Goal: Information Seeking & Learning: Find specific fact

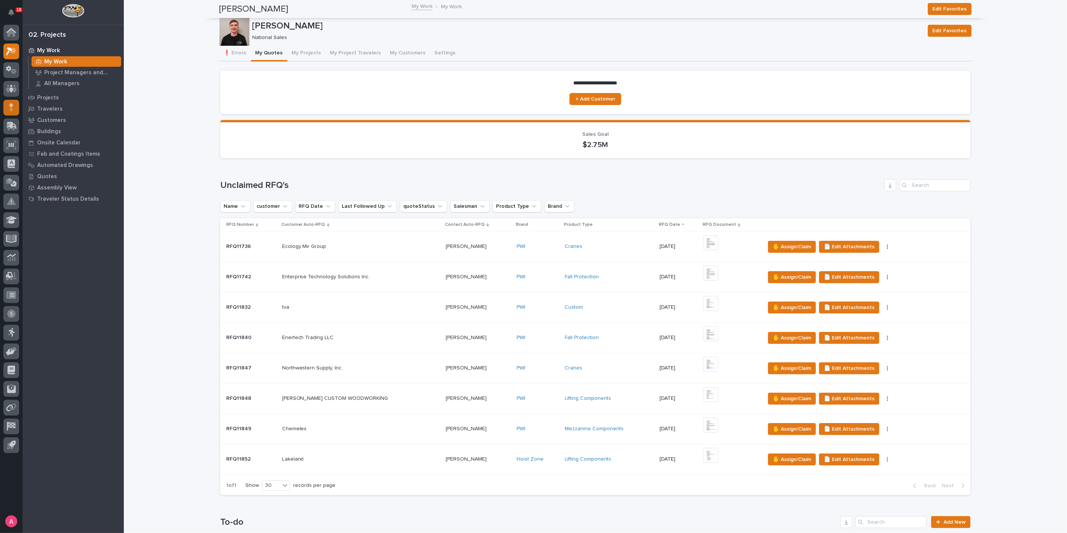
scroll to position [348, 0]
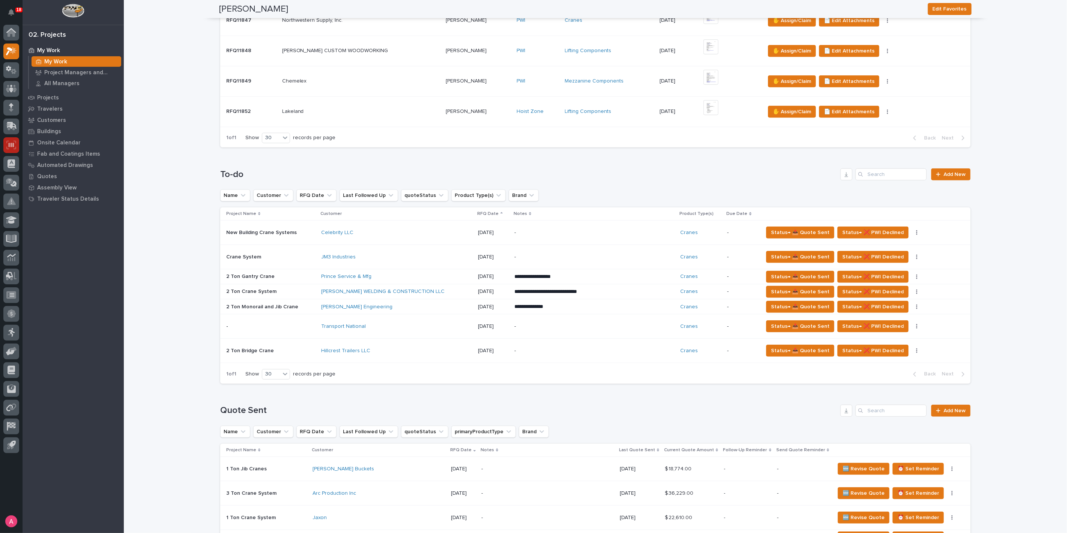
click at [15, 149] on icon at bounding box center [11, 145] width 10 height 9
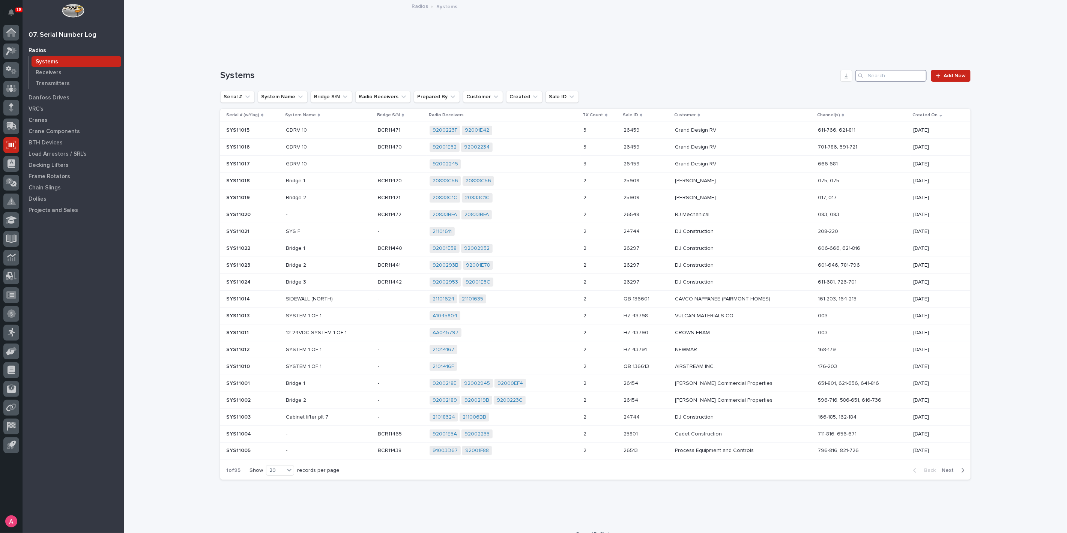
paste input "BCR11296"
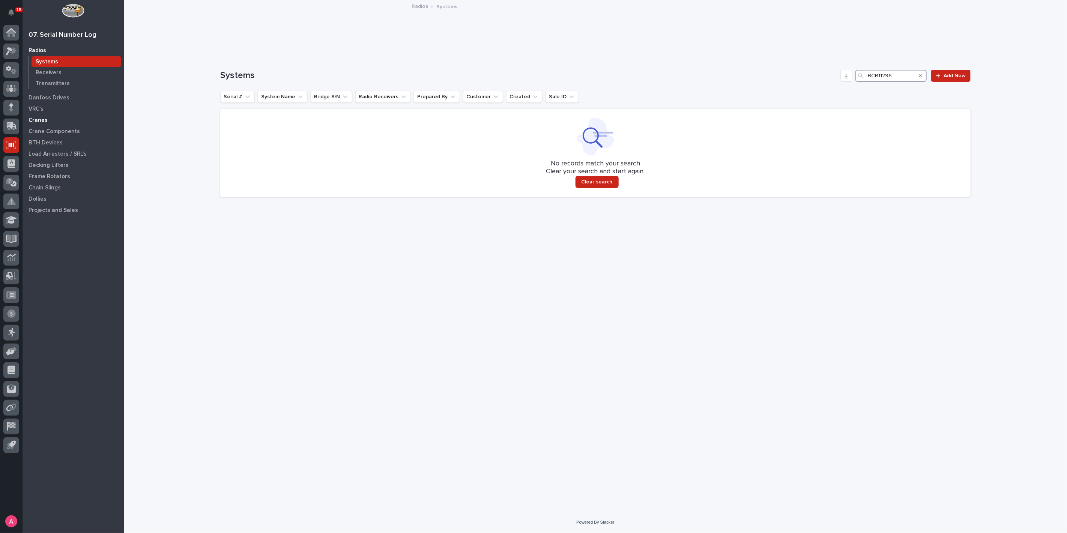
type input "BCR11296"
click at [45, 118] on p "Cranes" at bounding box center [38, 120] width 19 height 7
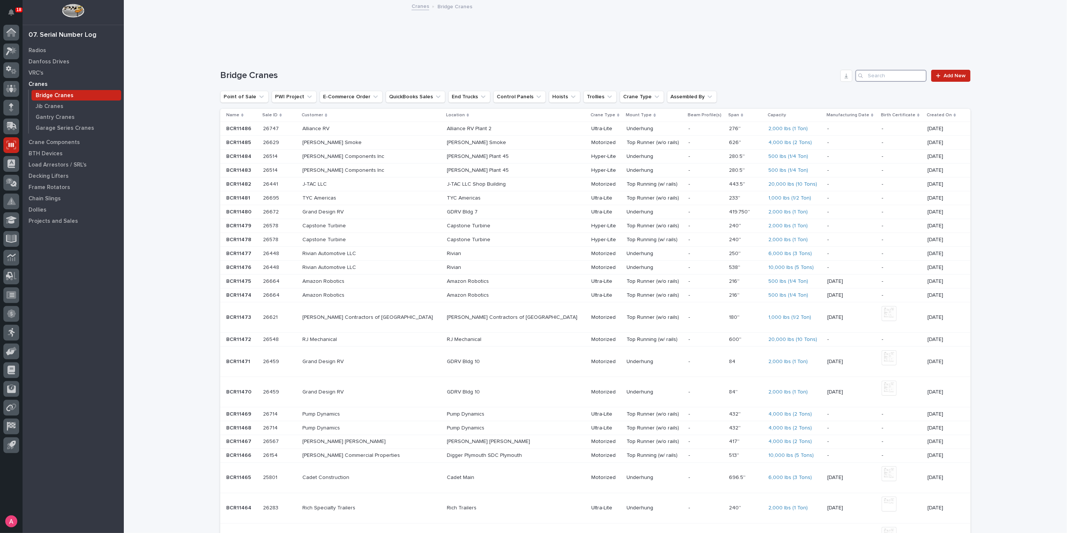
paste input "BCR11296"
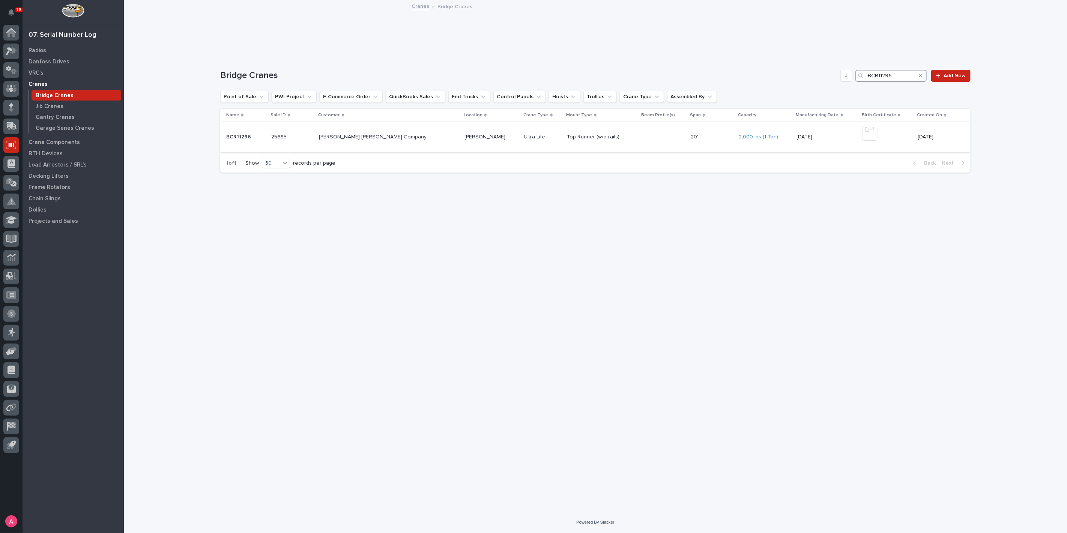
type input "BCR11296"
click at [642, 141] on div "-" at bounding box center [663, 137] width 43 height 12
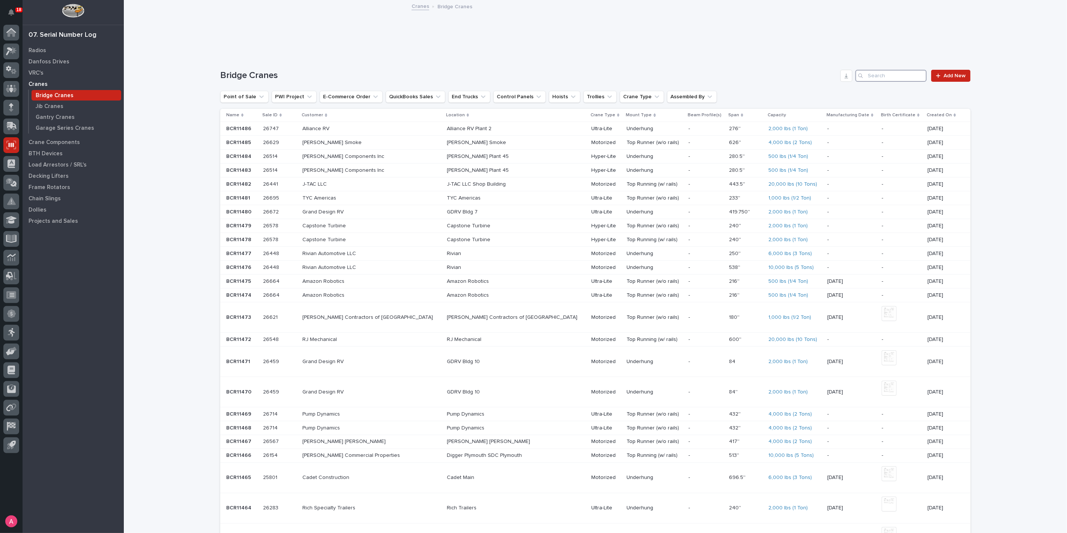
paste input "BCR11296"
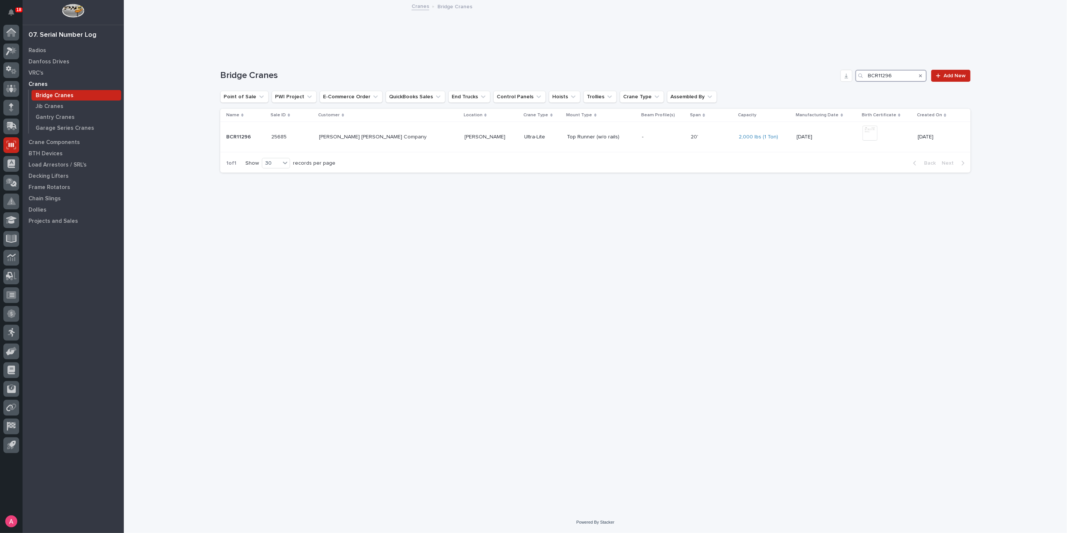
type input "BCR11296"
